Goal: Transaction & Acquisition: Purchase product/service

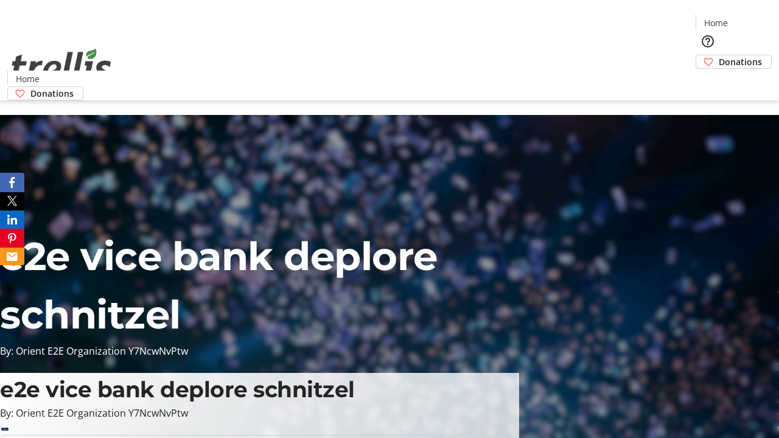
click at [719, 55] on span "Donations" at bounding box center [740, 61] width 43 height 13
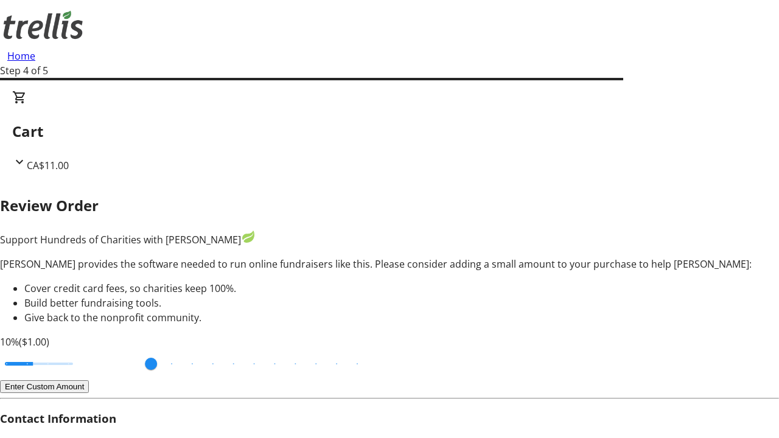
click at [89, 380] on button "Enter Custom Amount" at bounding box center [44, 386] width 89 height 13
